Goal: Transaction & Acquisition: Download file/media

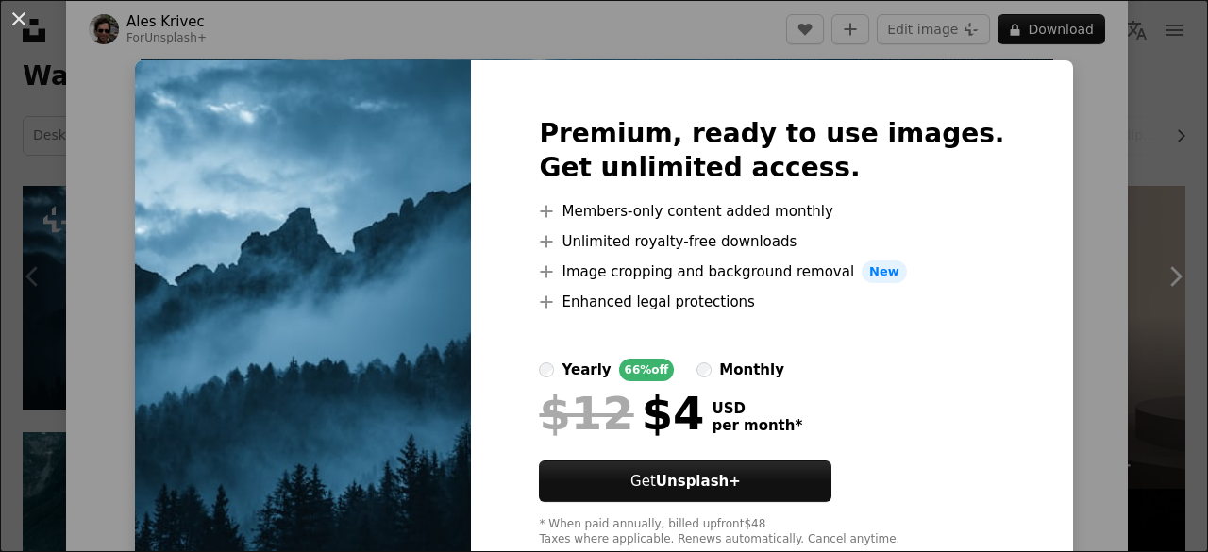
scroll to position [53, 0]
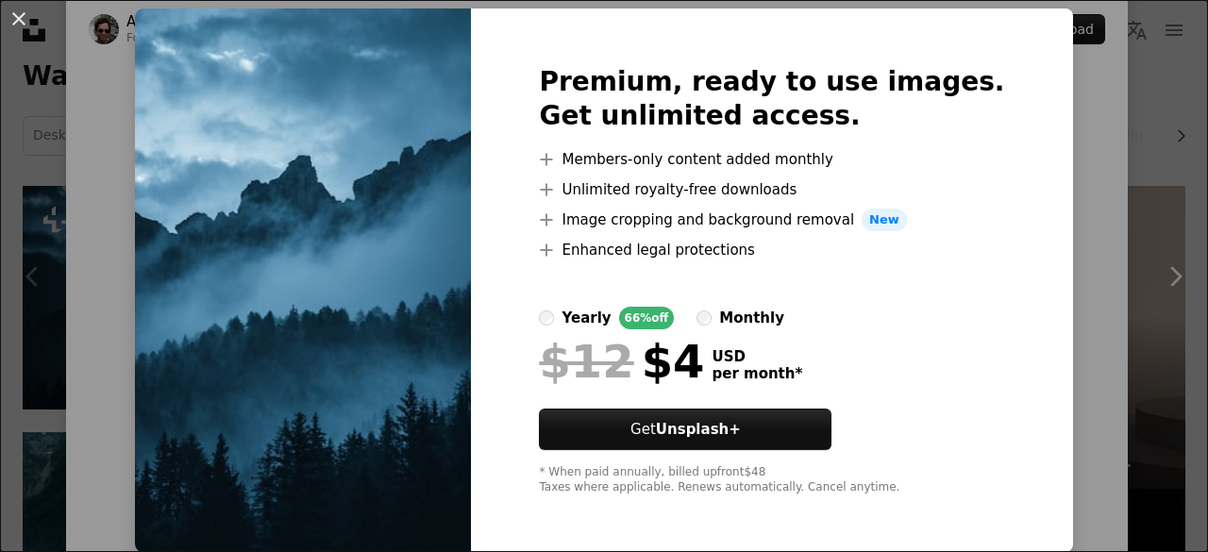
click at [417, 286] on img at bounding box center [303, 280] width 336 height 544
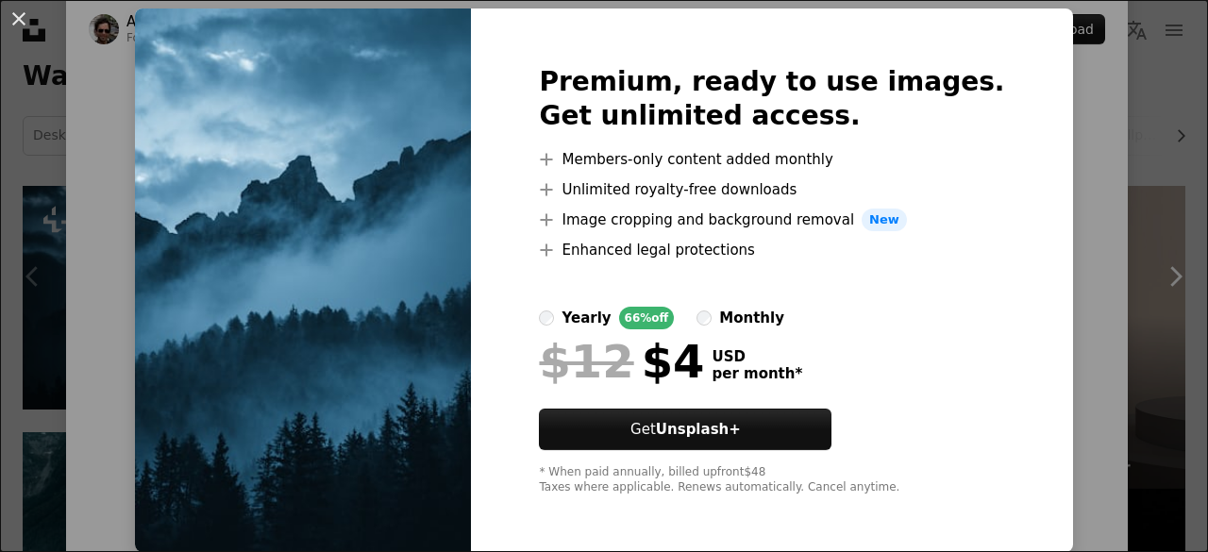
click at [417, 286] on img at bounding box center [303, 280] width 336 height 544
click at [1079, 73] on div "An X shape Premium, ready to use images. Get unlimited access. A plus sign Memb…" at bounding box center [604, 276] width 1208 height 552
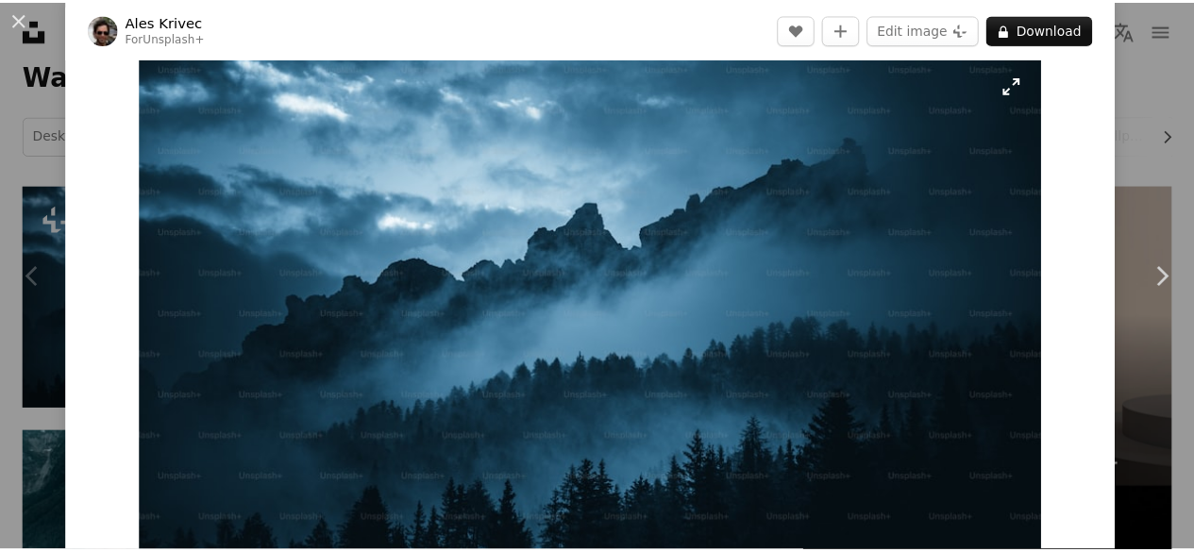
scroll to position [47, 0]
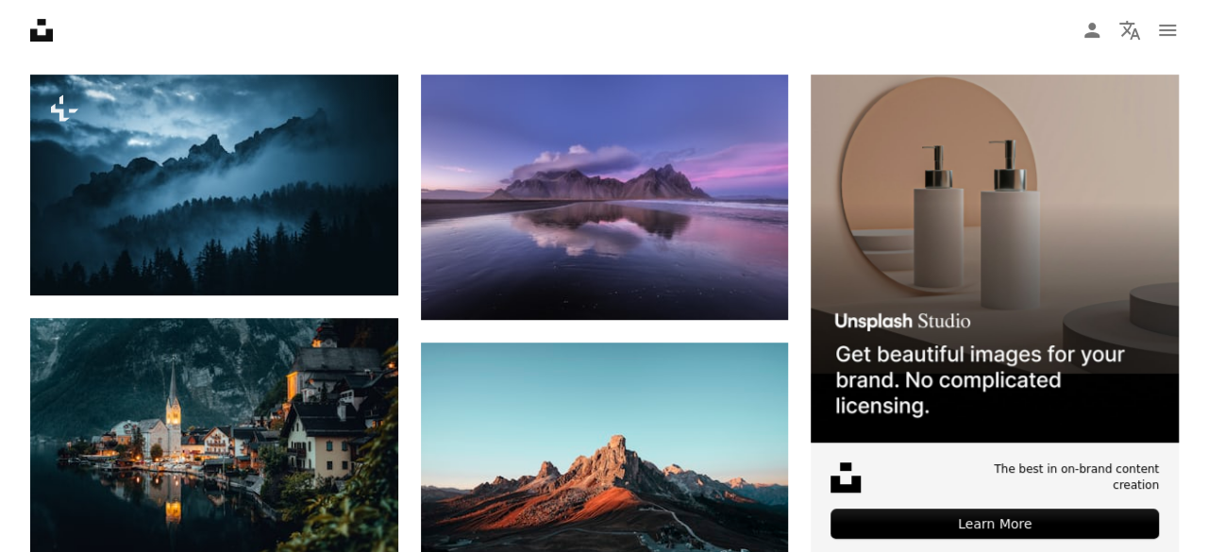
scroll to position [451, 0]
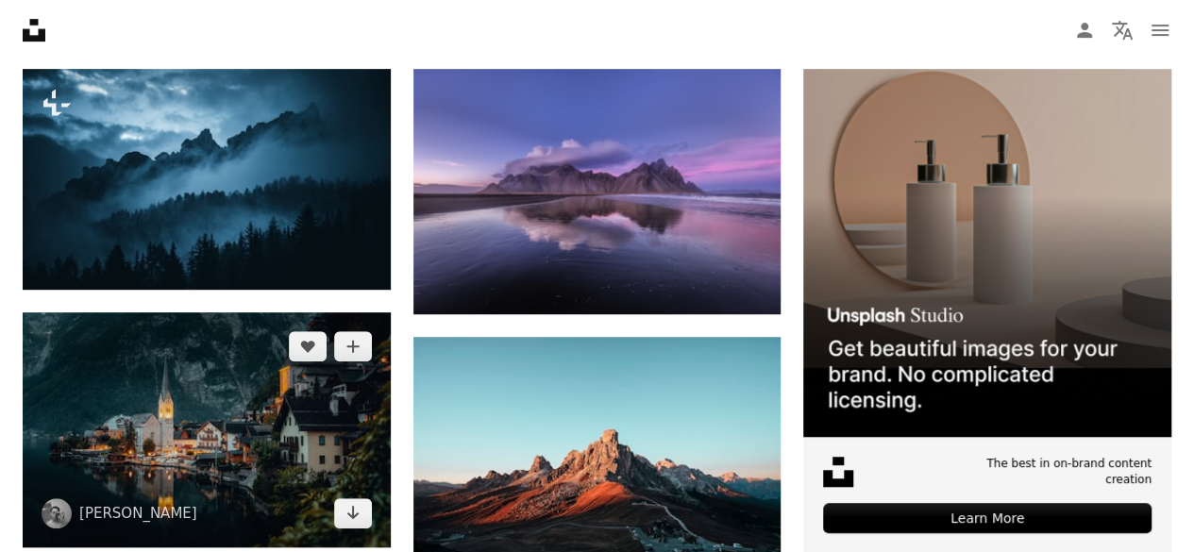
click at [295, 402] on img at bounding box center [207, 429] width 368 height 235
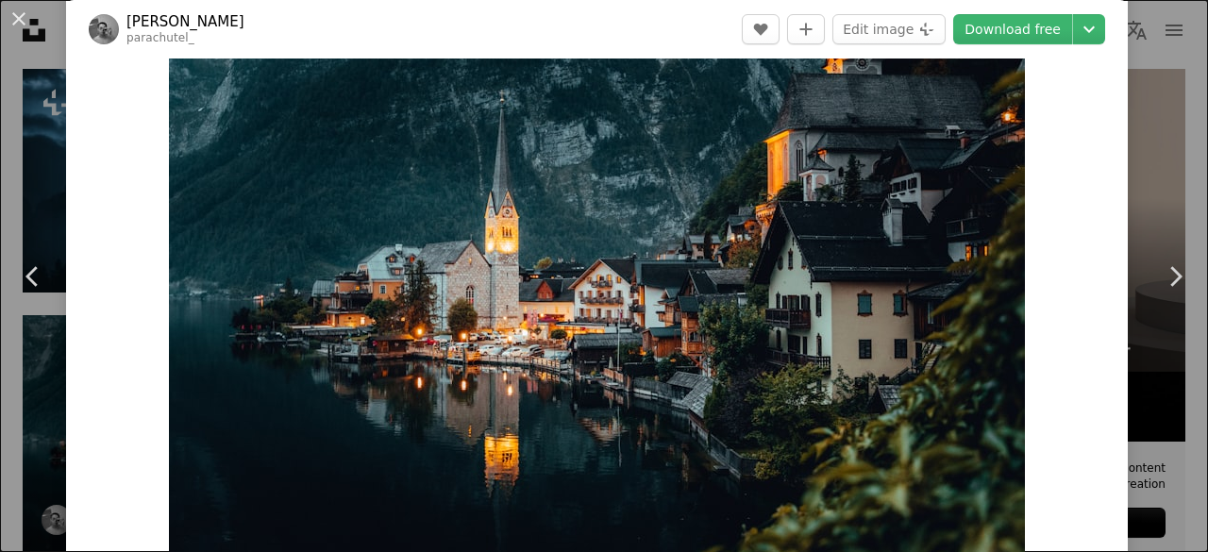
scroll to position [84, 0]
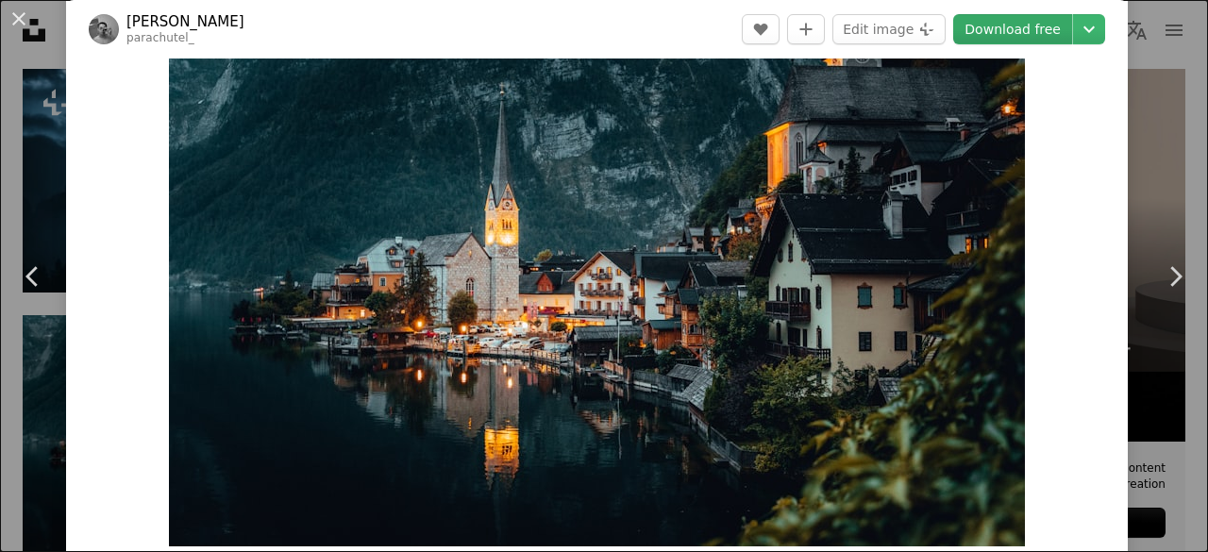
click at [1017, 39] on link "Download free" at bounding box center [1012, 29] width 119 height 30
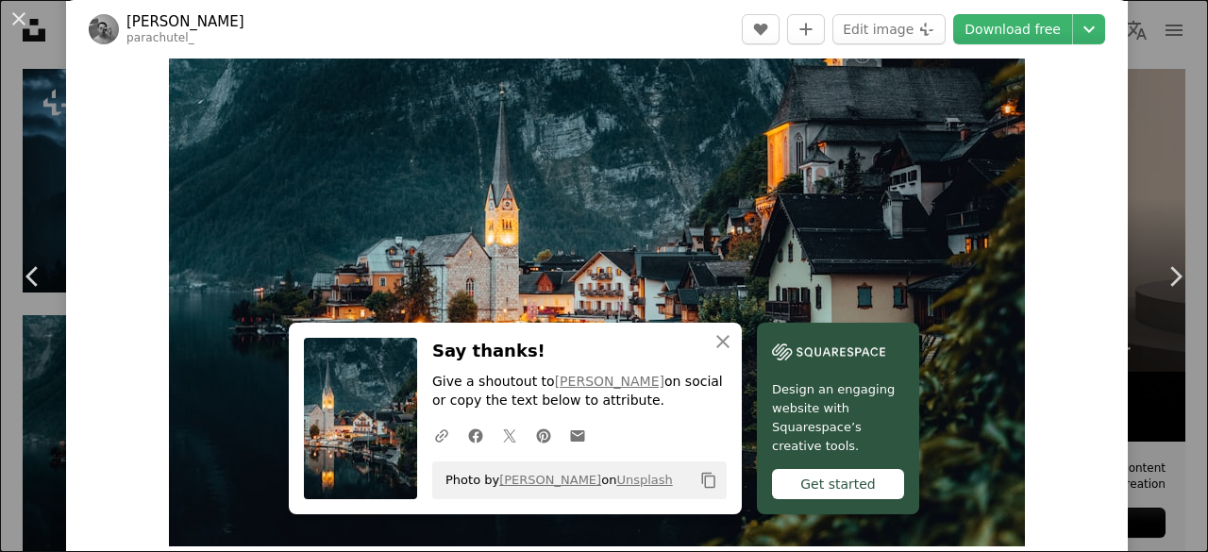
click at [832, 218] on img "Zoom in on this image" at bounding box center [597, 272] width 856 height 547
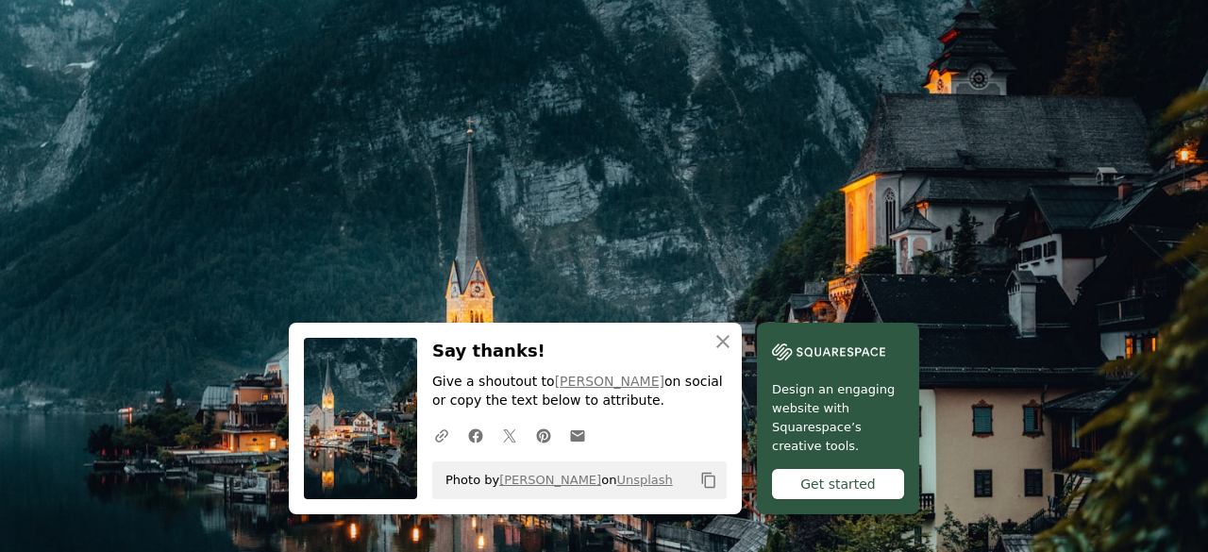
scroll to position [101, 0]
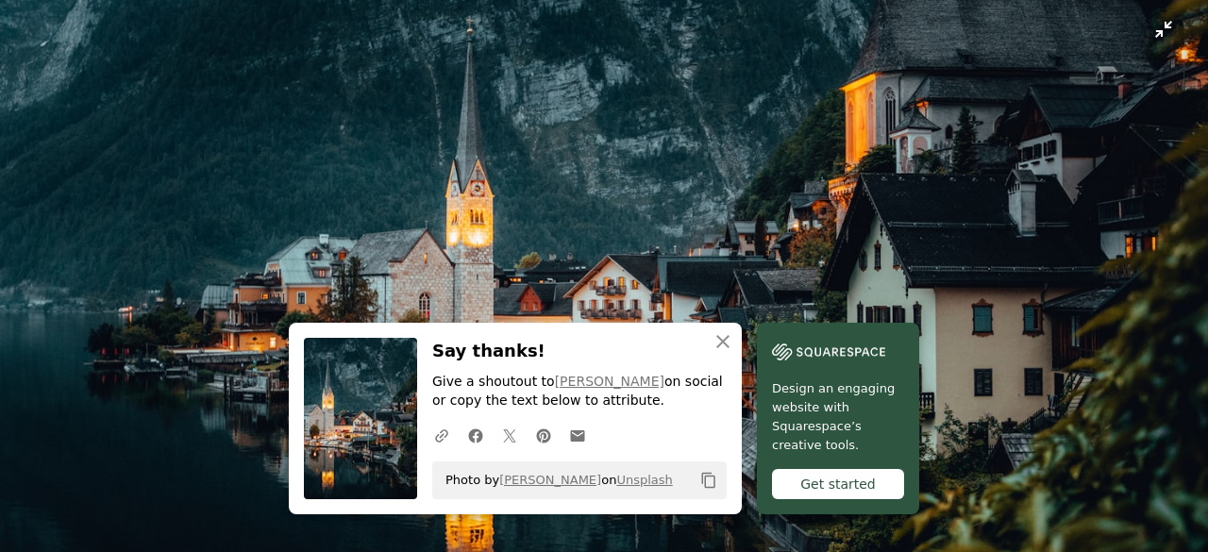
click at [944, 403] on img "Zoom out on this image" at bounding box center [604, 285] width 1210 height 774
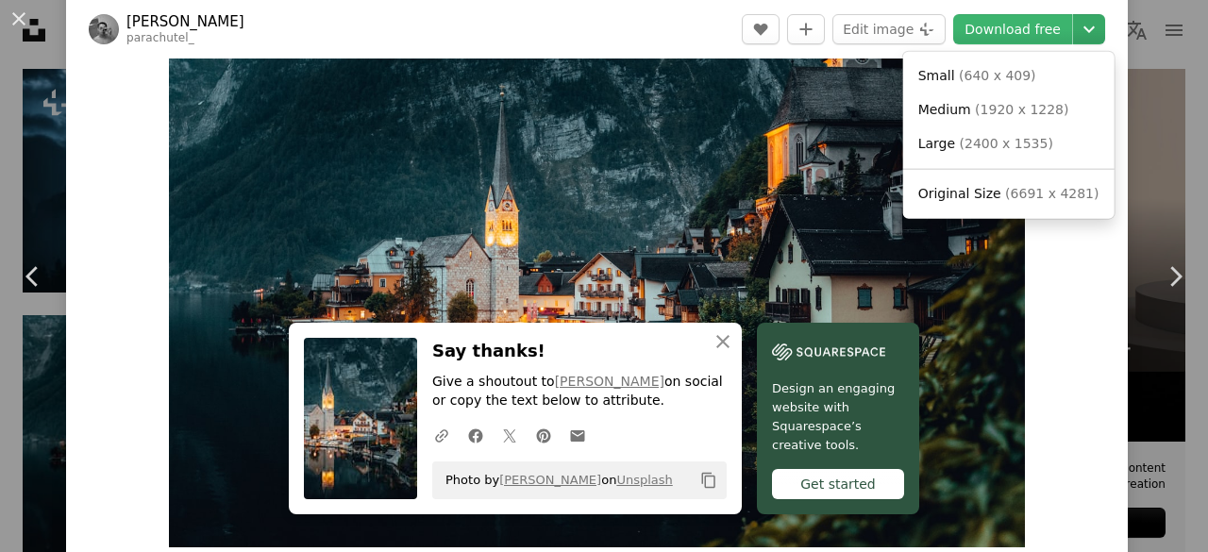
click at [1074, 25] on icon "Chevron down" at bounding box center [1089, 29] width 30 height 23
click at [1002, 102] on span "( 1920 x 1228 )" at bounding box center [1021, 109] width 93 height 15
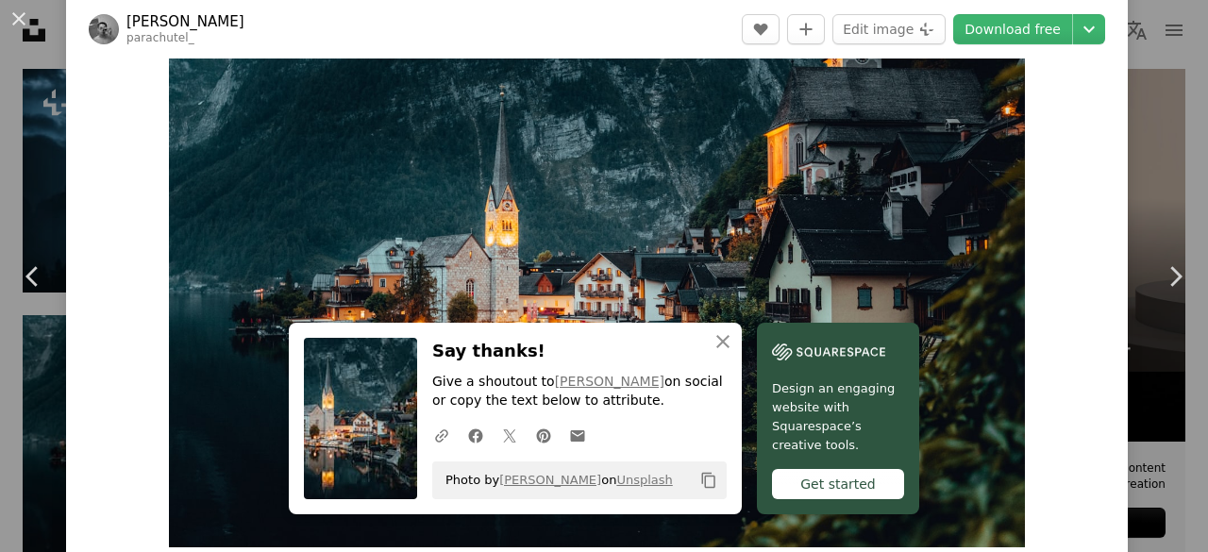
click at [946, 410] on img "Zoom in on this image" at bounding box center [597, 273] width 856 height 547
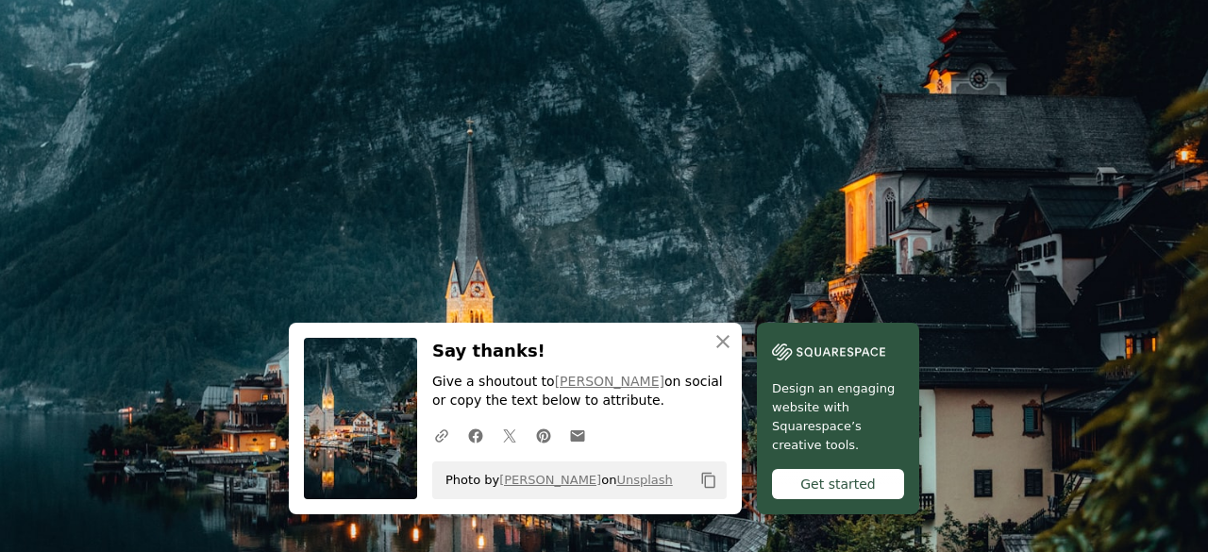
scroll to position [102, 0]
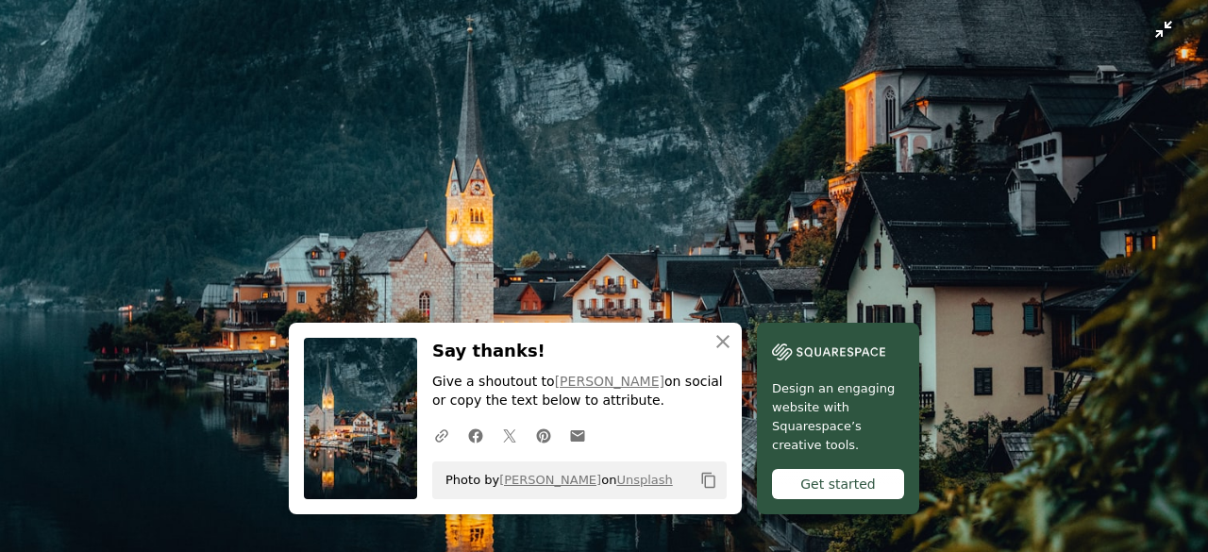
click at [936, 338] on img "Zoom out on this image" at bounding box center [604, 284] width 1210 height 774
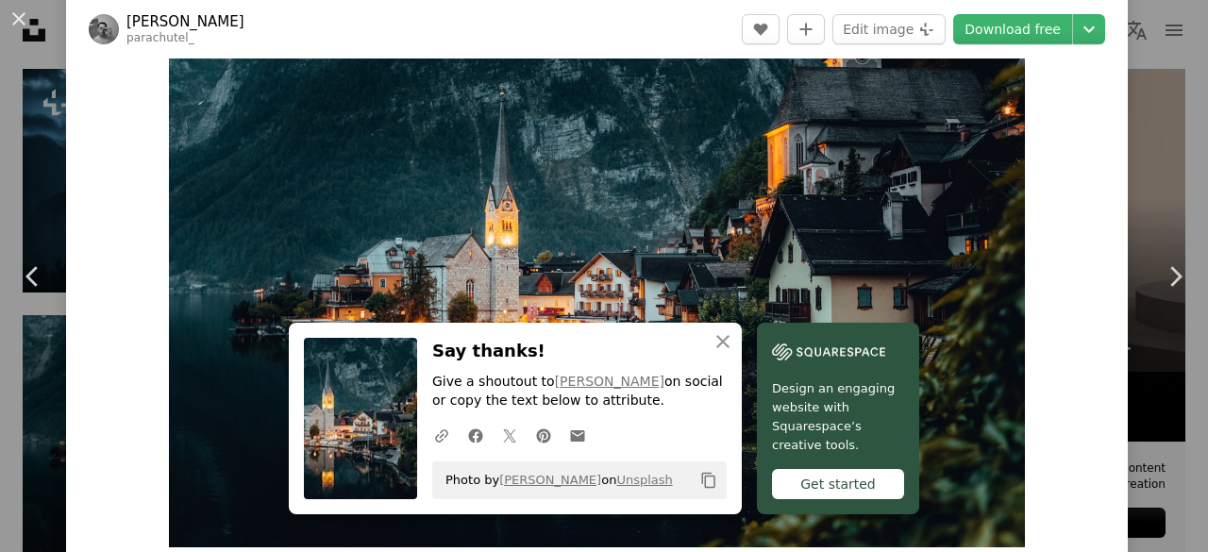
click at [936, 338] on img "Zoom in on this image" at bounding box center [597, 273] width 856 height 547
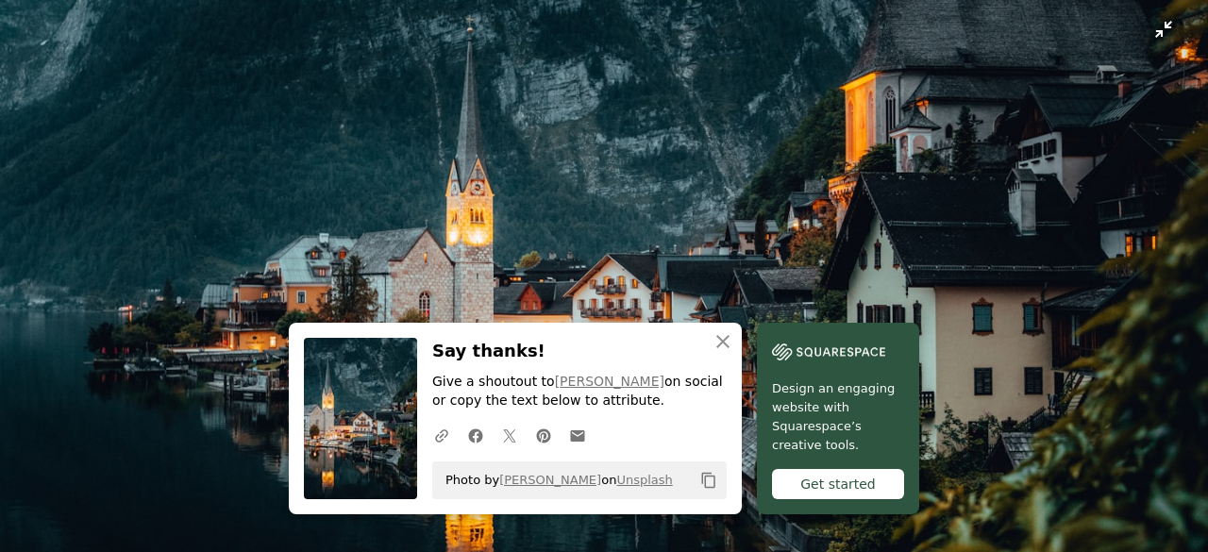
click at [1019, 163] on img "Zoom out on this image" at bounding box center [604, 284] width 1210 height 774
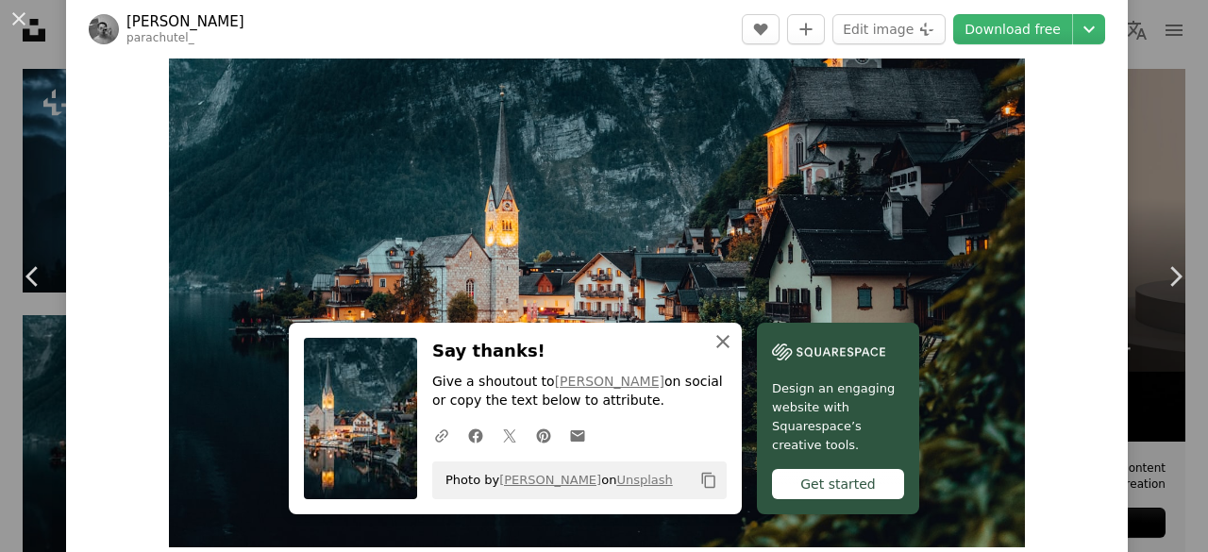
click at [720, 341] on icon "An X shape" at bounding box center [723, 341] width 23 height 23
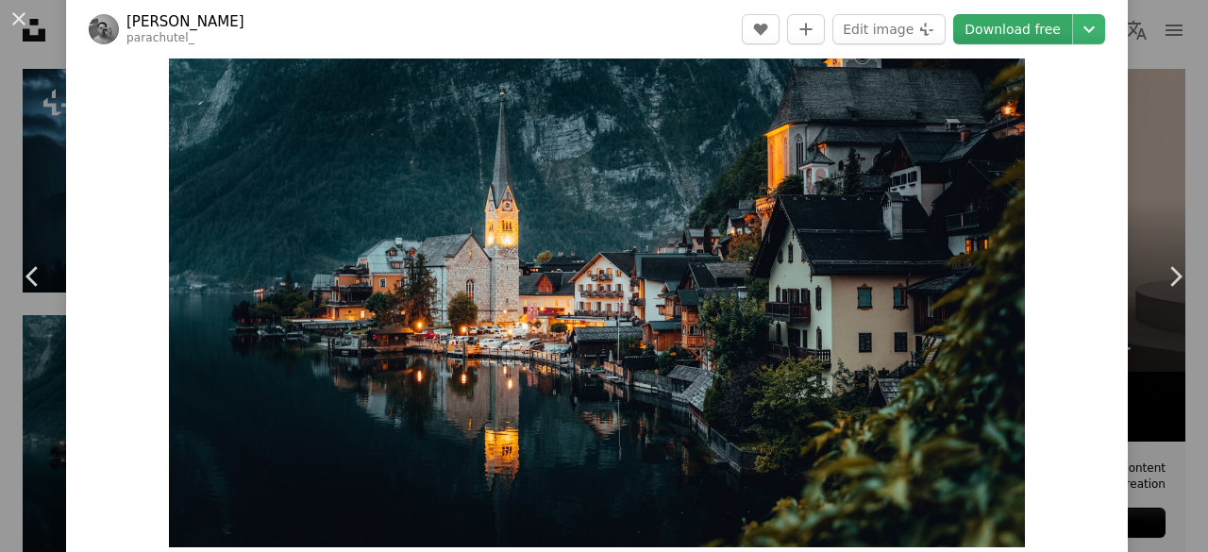
click at [1007, 32] on link "Download free" at bounding box center [1012, 29] width 119 height 30
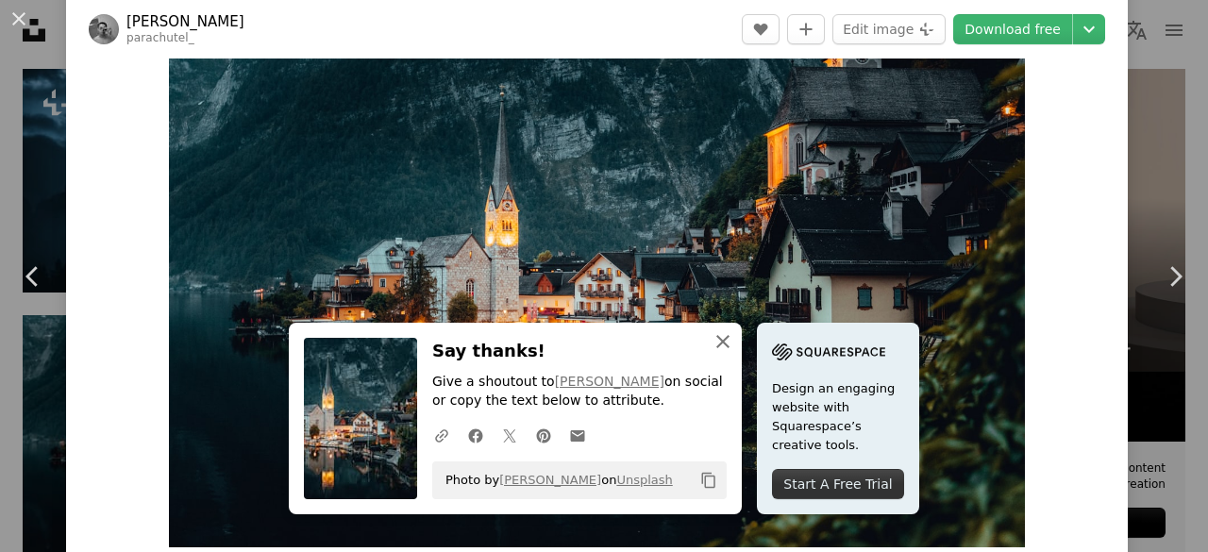
click at [712, 343] on icon "An X shape" at bounding box center [723, 341] width 23 height 23
